Goal: Complete application form

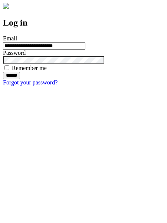
type input "**********"
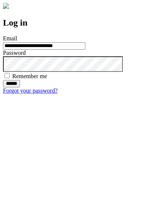
click at [20, 87] on input "******" at bounding box center [11, 83] width 17 height 7
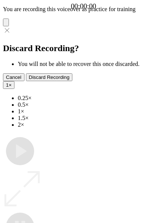
type input "**********"
